Goal: Answer question/provide support: Share knowledge or assist other users

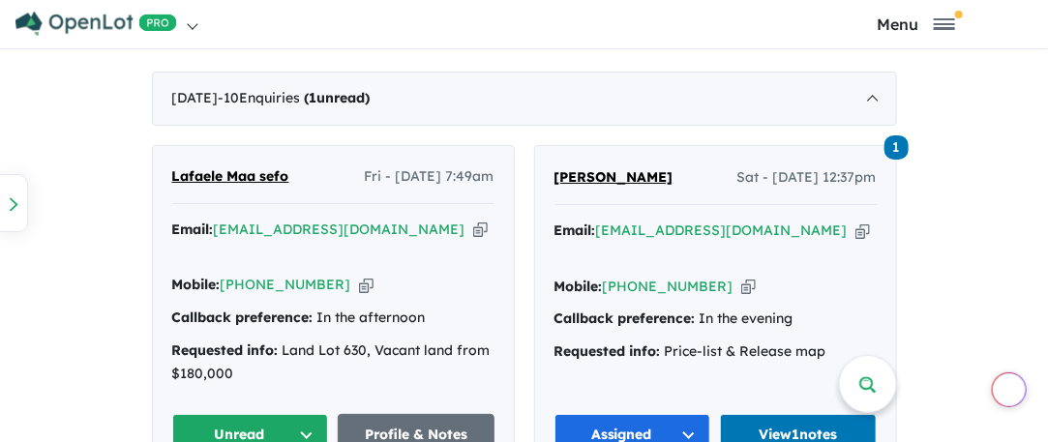
scroll to position [1161, 0]
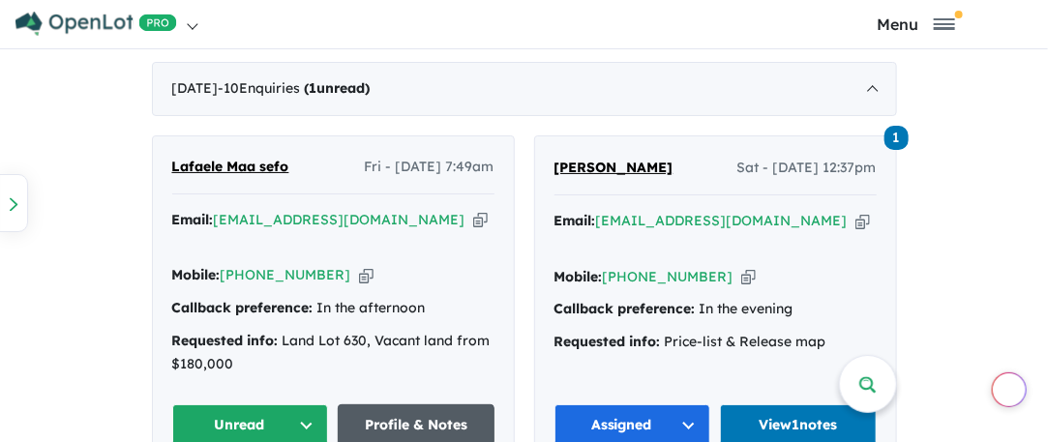
click at [377, 405] on link "Profile & Notes" at bounding box center [416, 425] width 157 height 42
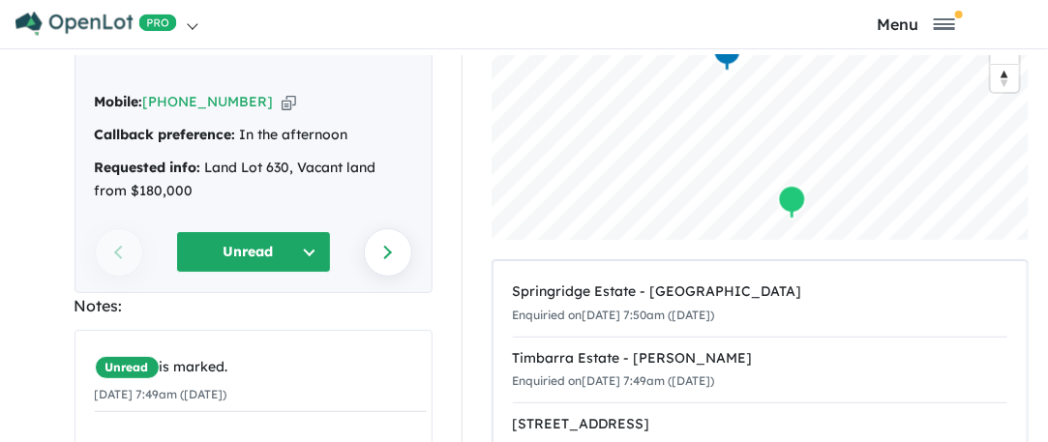
scroll to position [193, 0]
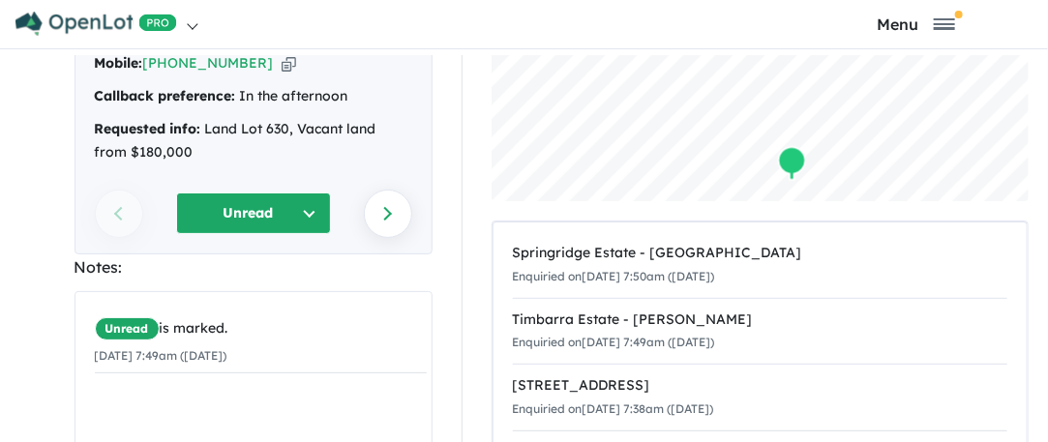
click at [264, 196] on button "Unread" at bounding box center [253, 214] width 155 height 42
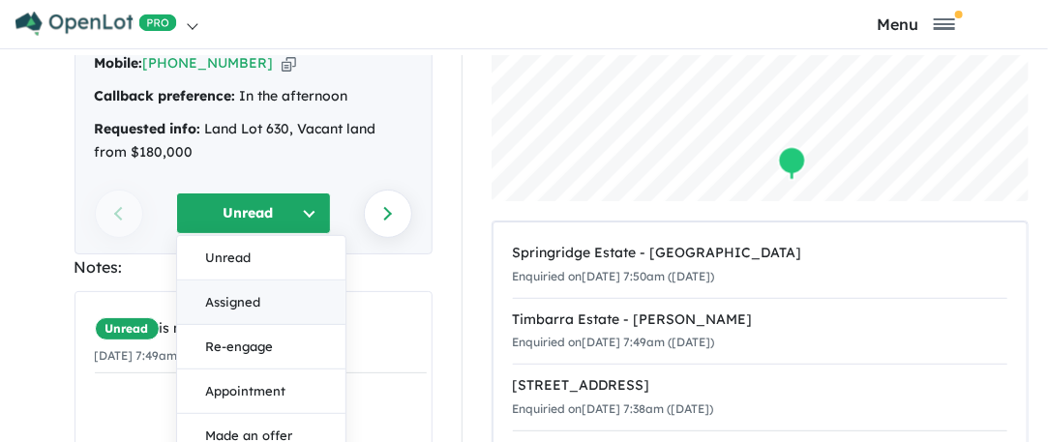
click at [250, 286] on button "Assigned" at bounding box center [261, 303] width 168 height 44
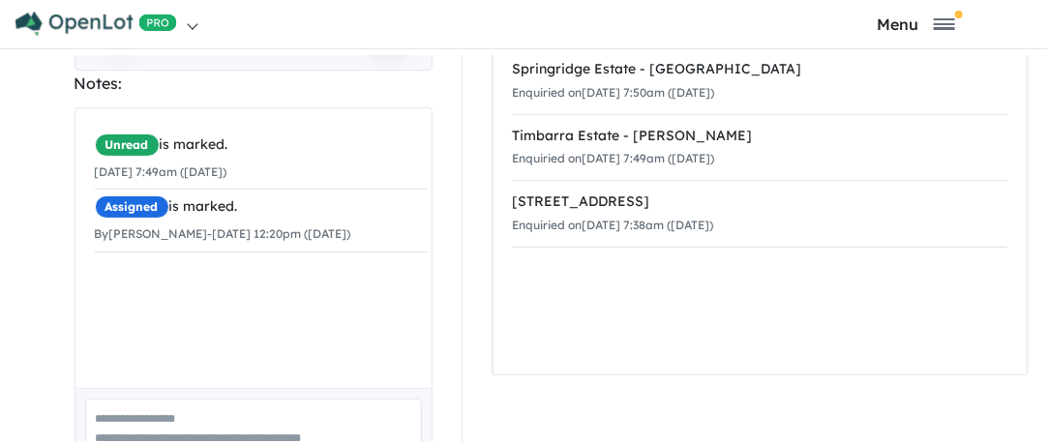
scroll to position [465, 0]
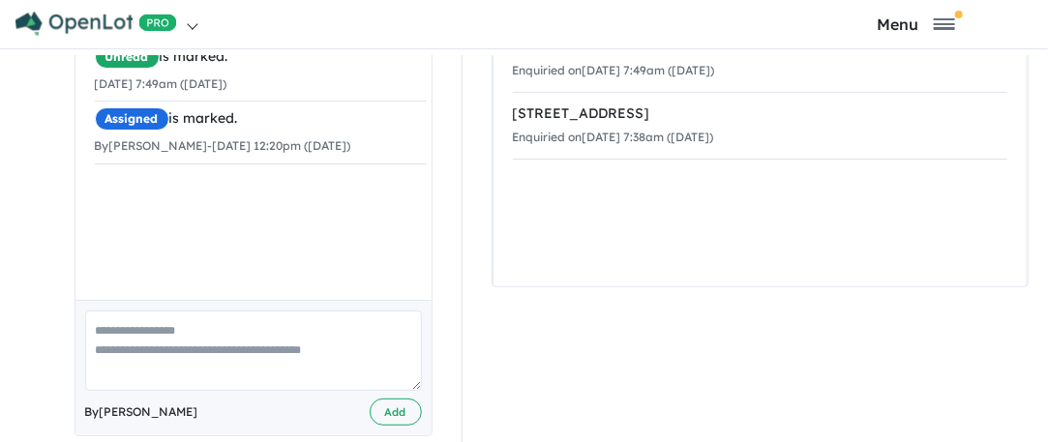
click at [172, 311] on textarea at bounding box center [253, 351] width 337 height 80
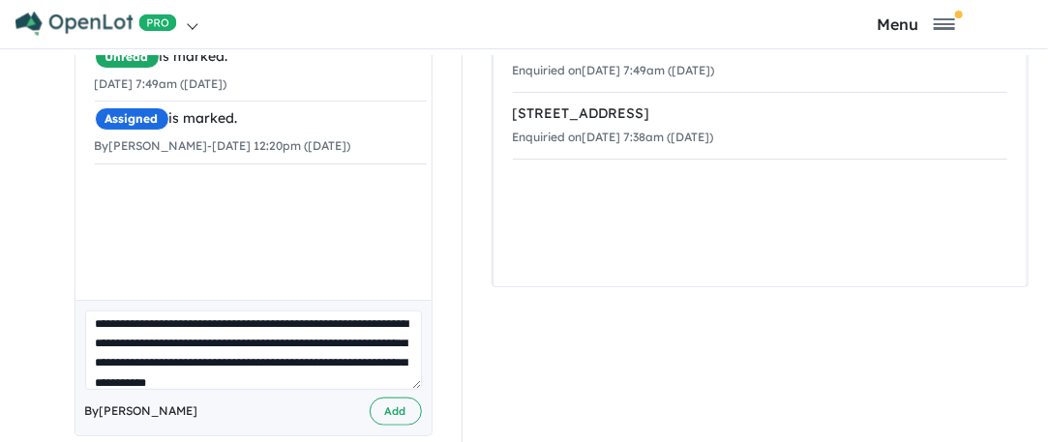
scroll to position [27, 0]
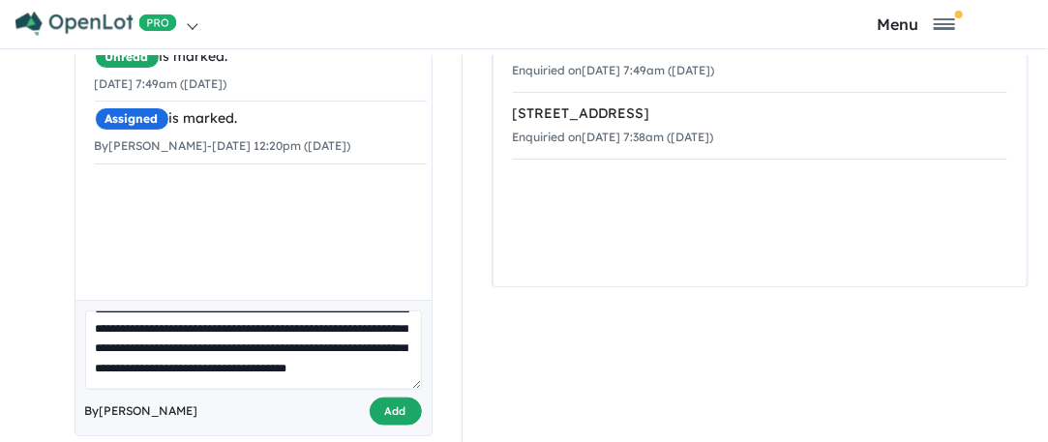
type textarea "**********"
click at [377, 398] on button "Add" at bounding box center [396, 412] width 52 height 28
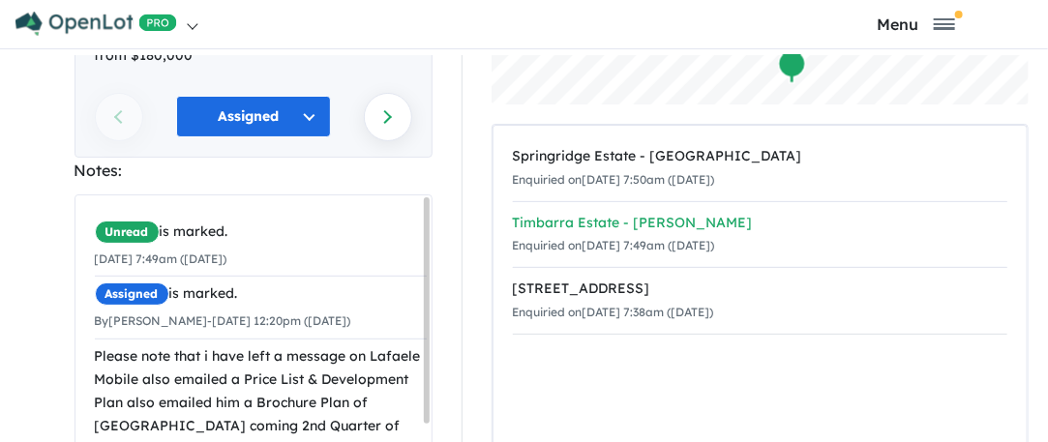
scroll to position [0, 0]
